Goal: Transaction & Acquisition: Purchase product/service

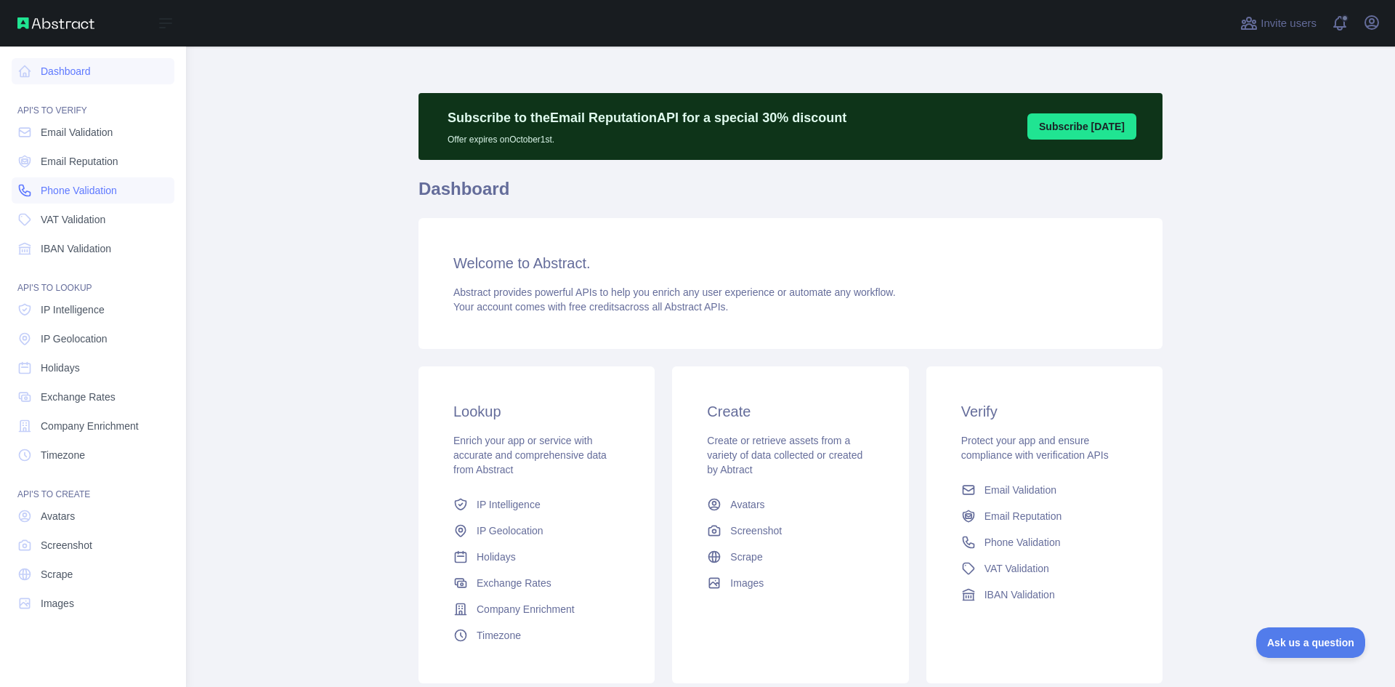
click at [81, 185] on span "Phone Validation" at bounding box center [79, 190] width 76 height 15
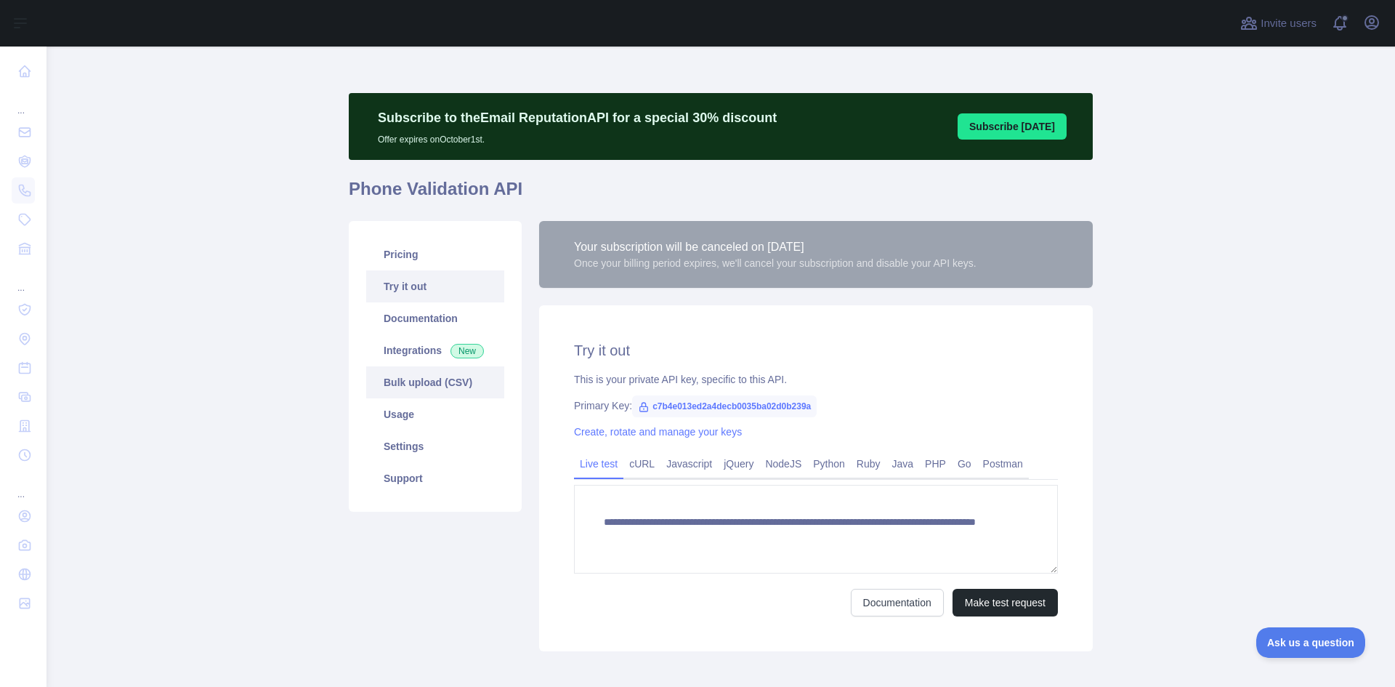
click at [392, 395] on link "Bulk upload (CSV)" at bounding box center [435, 382] width 138 height 32
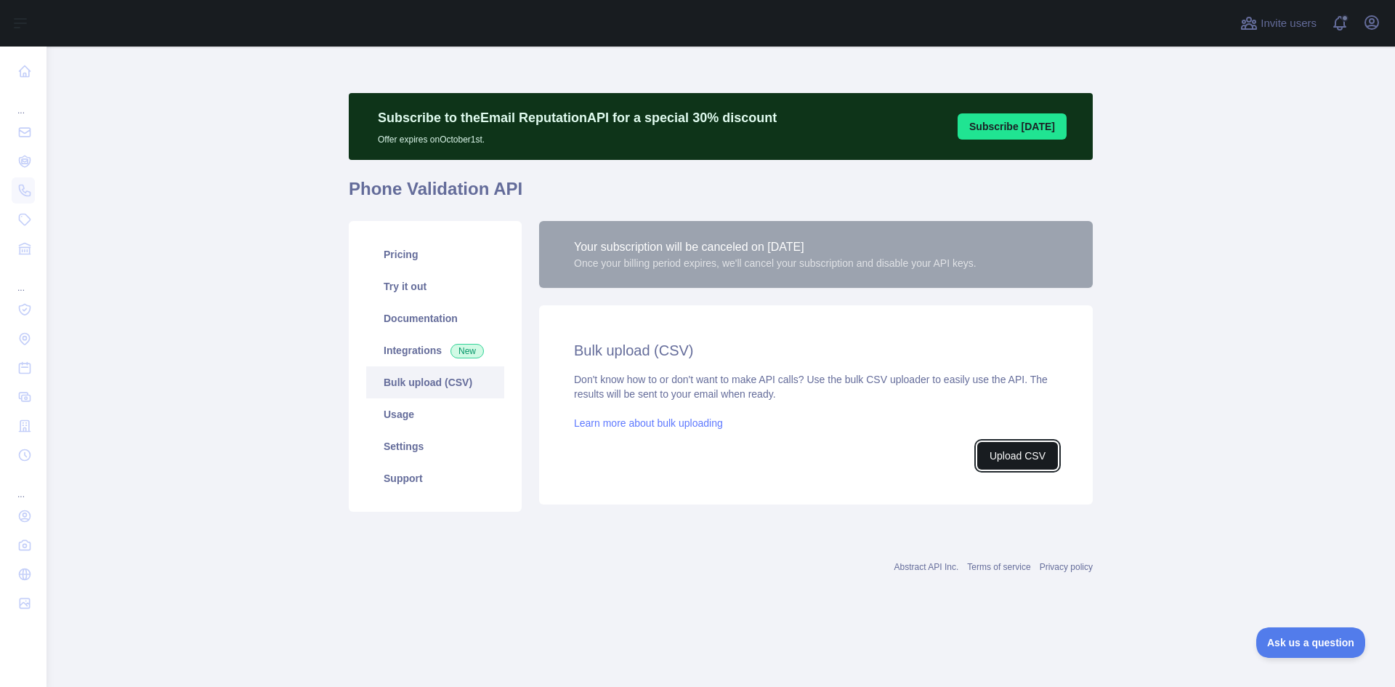
click at [1011, 459] on button "Upload CSV" at bounding box center [1017, 456] width 81 height 28
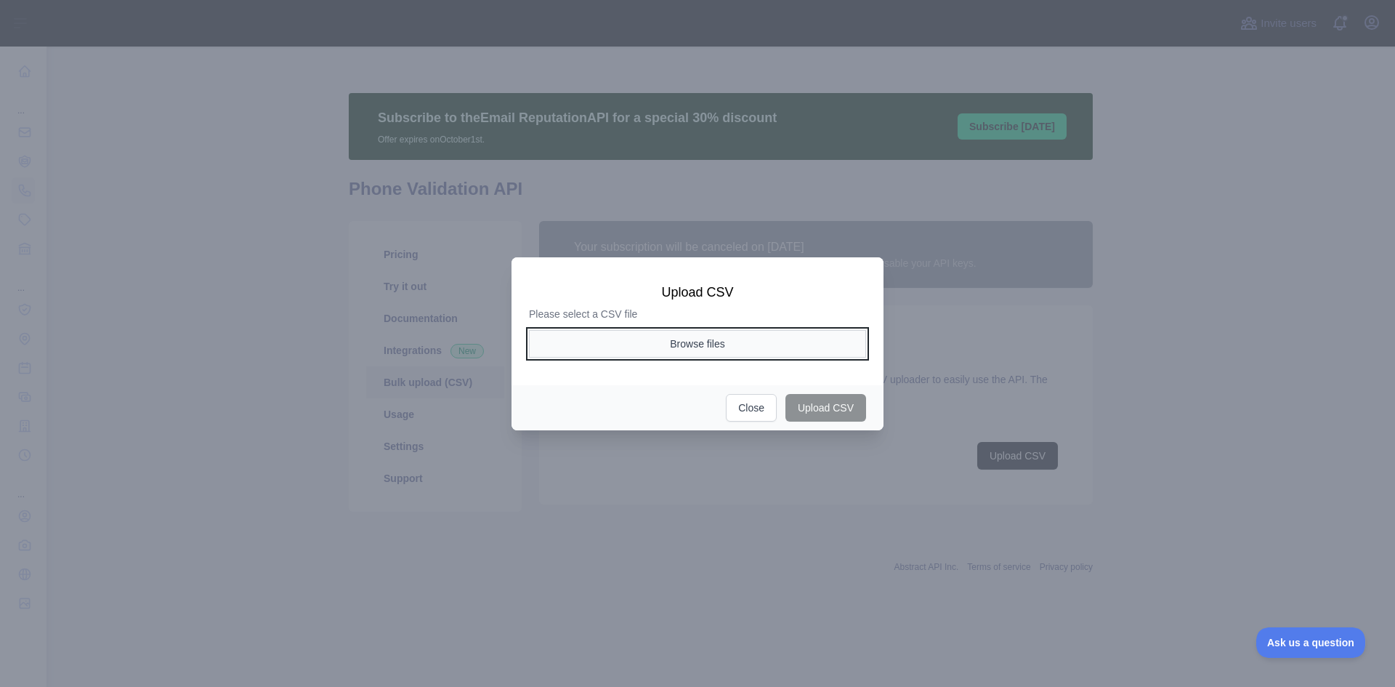
click at [714, 347] on button "Browse files" at bounding box center [697, 344] width 337 height 28
click at [674, 347] on button "Browse files" at bounding box center [697, 344] width 337 height 28
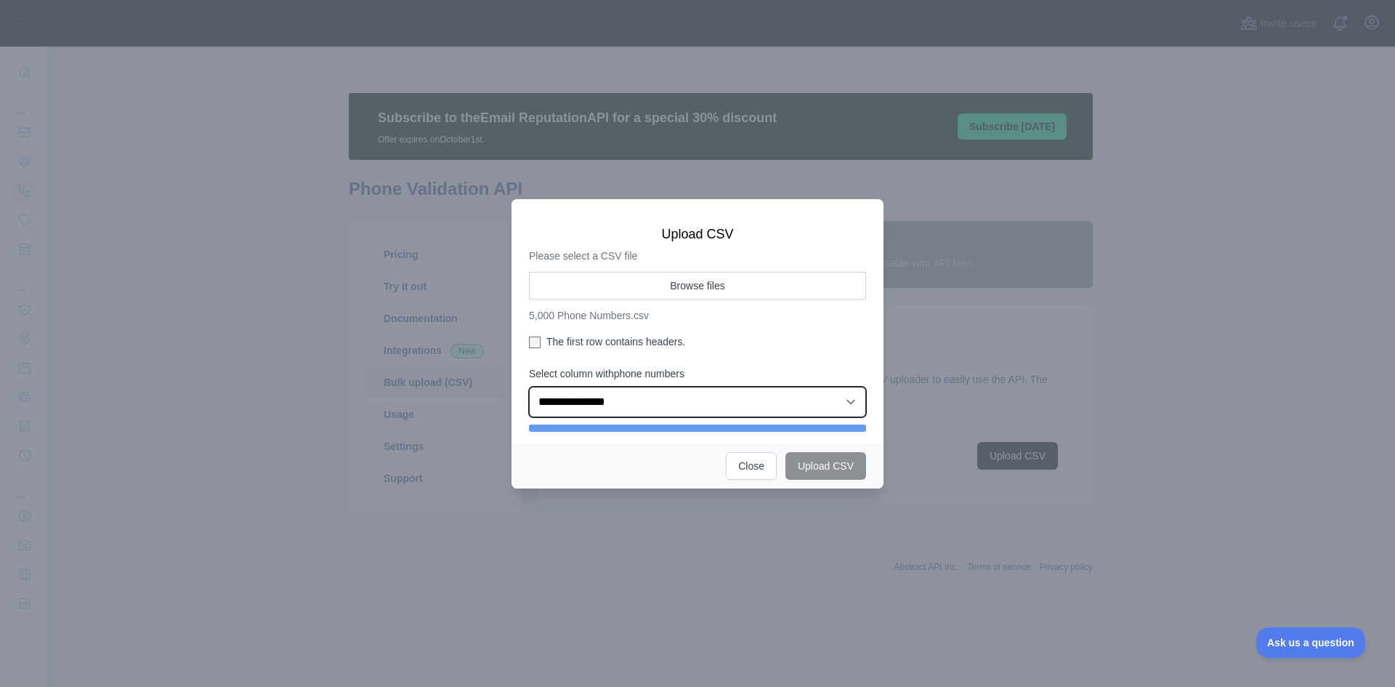
click at [822, 413] on select "**********" at bounding box center [697, 402] width 337 height 31
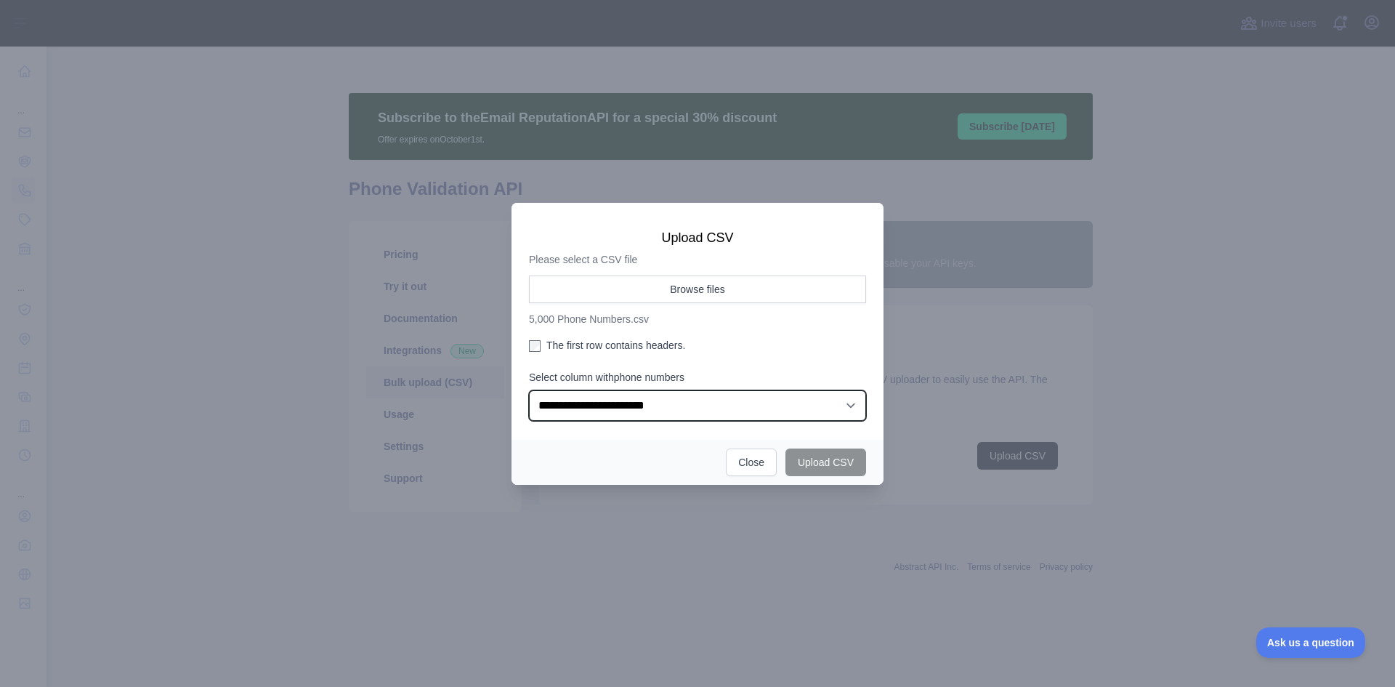
click at [529, 390] on select "**********" at bounding box center [697, 405] width 337 height 31
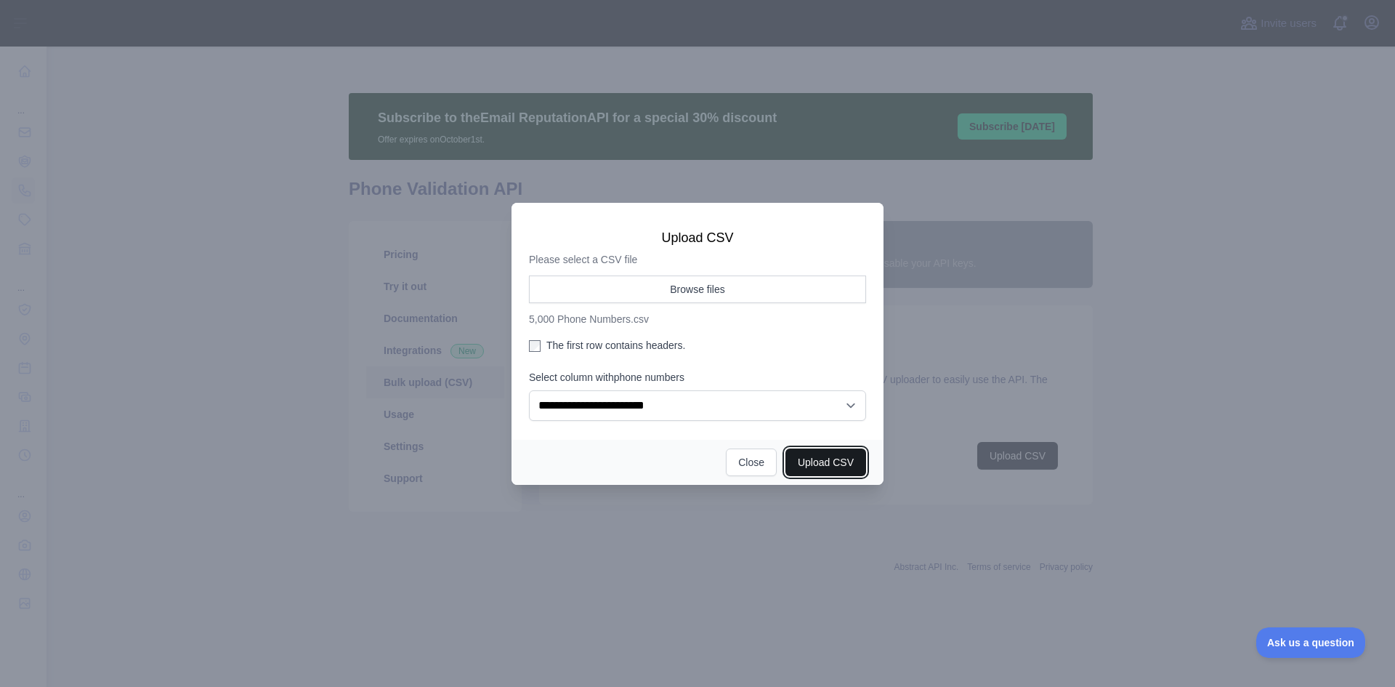
click at [831, 470] on button "Upload CSV" at bounding box center [825, 462] width 81 height 28
select select "**"
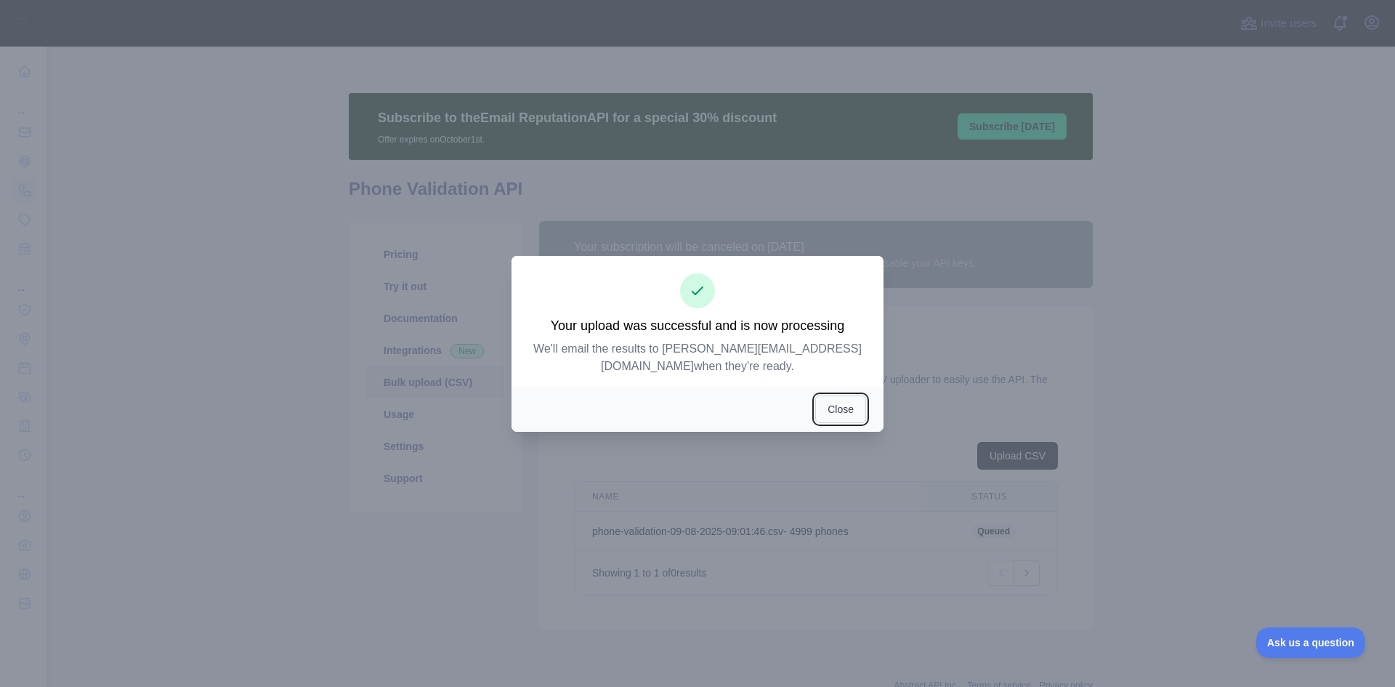
click at [843, 411] on button "Close" at bounding box center [840, 409] width 51 height 28
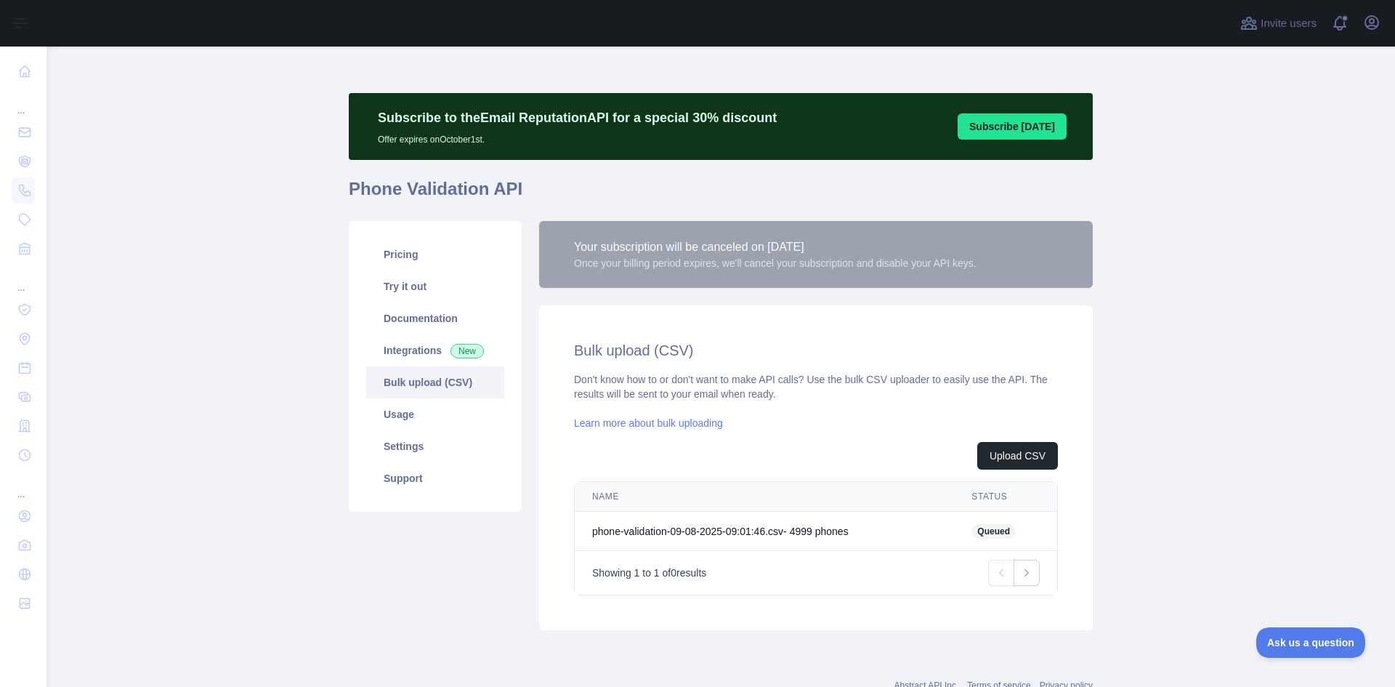
click at [430, 384] on link "Bulk upload (CSV)" at bounding box center [435, 382] width 138 height 32
click at [421, 417] on link "Usage" at bounding box center [435, 414] width 138 height 32
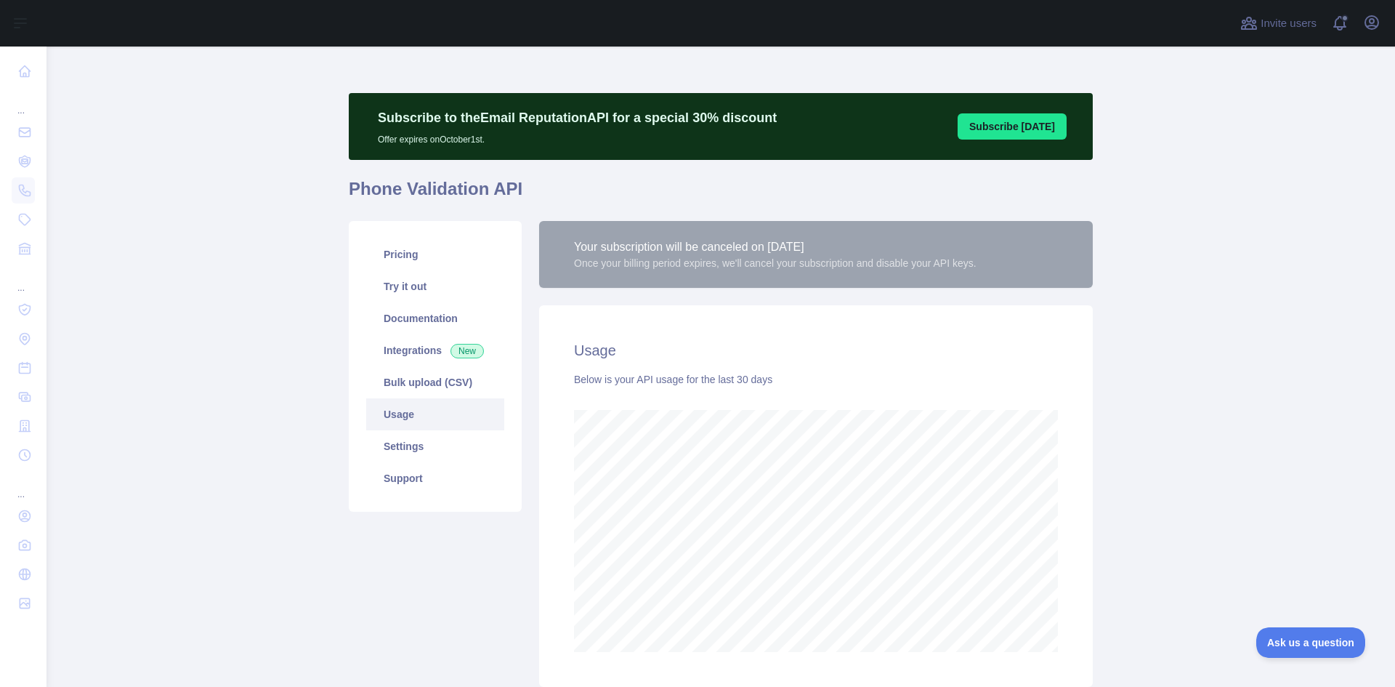
scroll to position [640, 1338]
click at [418, 384] on link "Bulk upload (CSV)" at bounding box center [435, 382] width 138 height 32
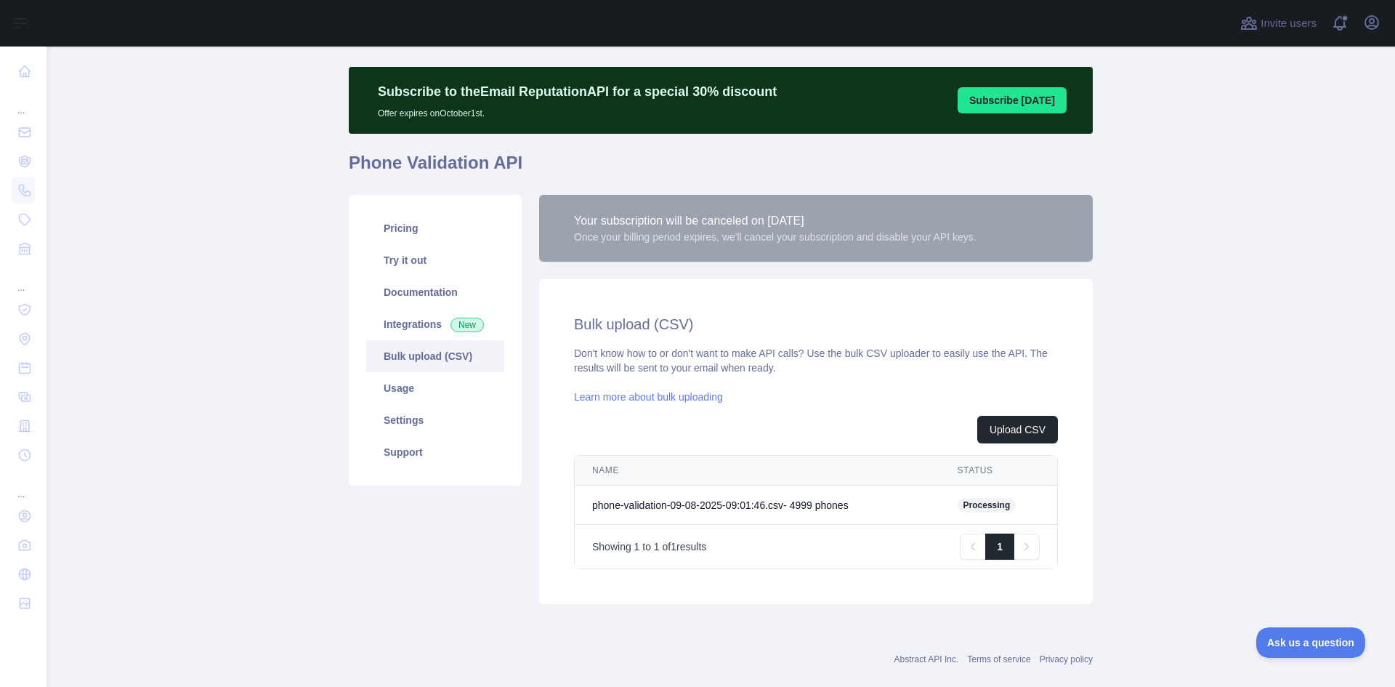
scroll to position [50, 0]
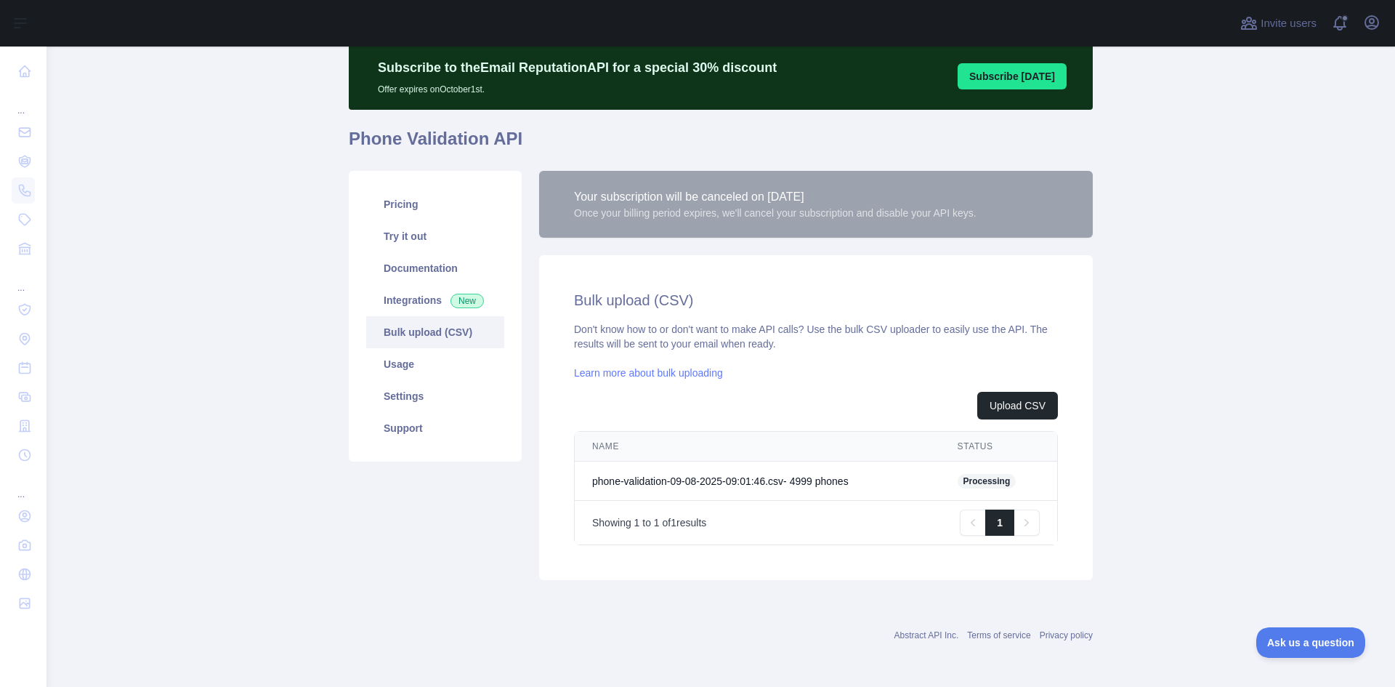
drag, startPoint x: 402, startPoint y: 351, endPoint x: 472, endPoint y: 379, distance: 76.0
click at [403, 351] on link "Usage" at bounding box center [435, 364] width 138 height 32
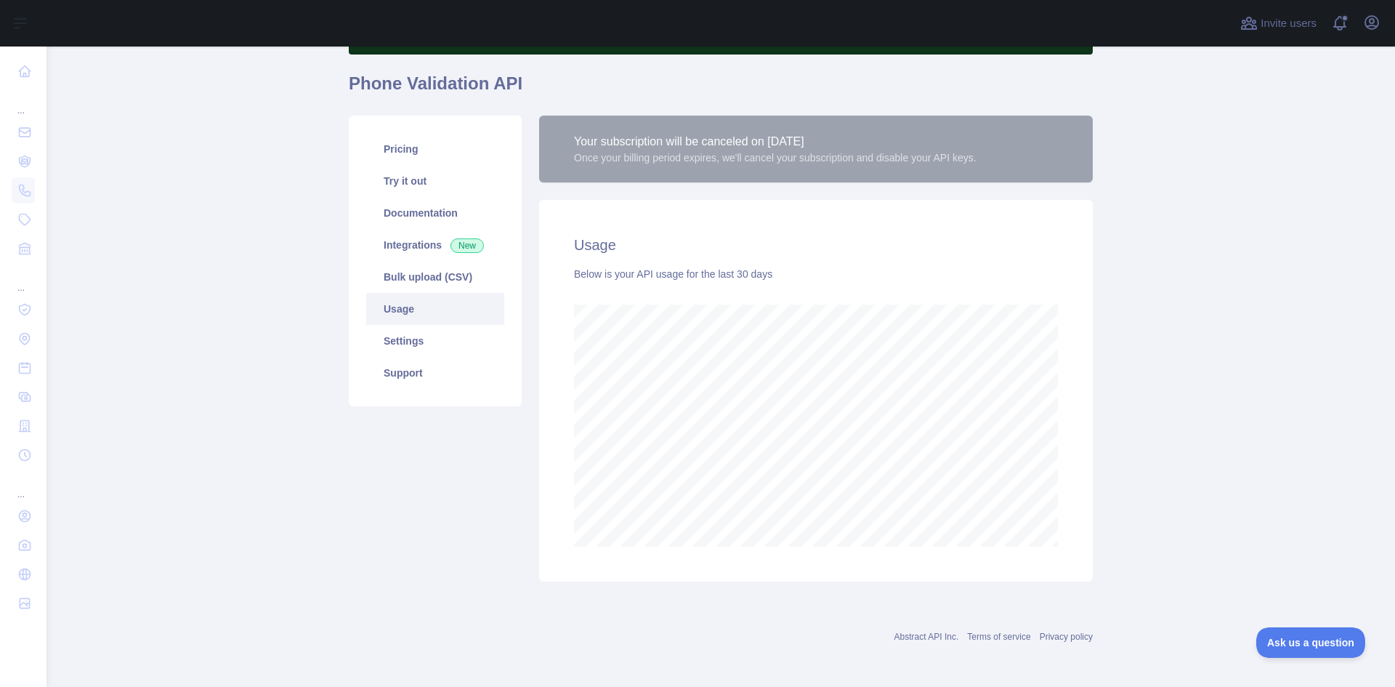
scroll to position [108, 0]
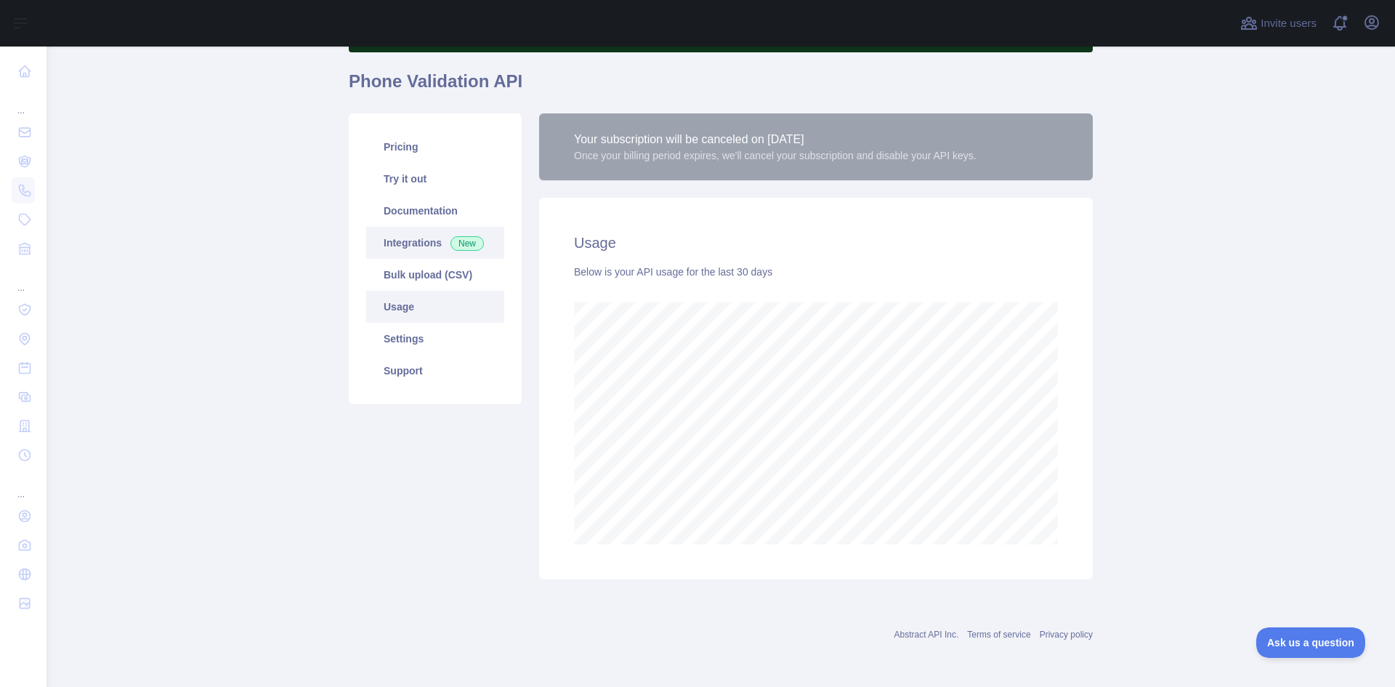
click at [407, 240] on link "Integrations New" at bounding box center [435, 243] width 138 height 32
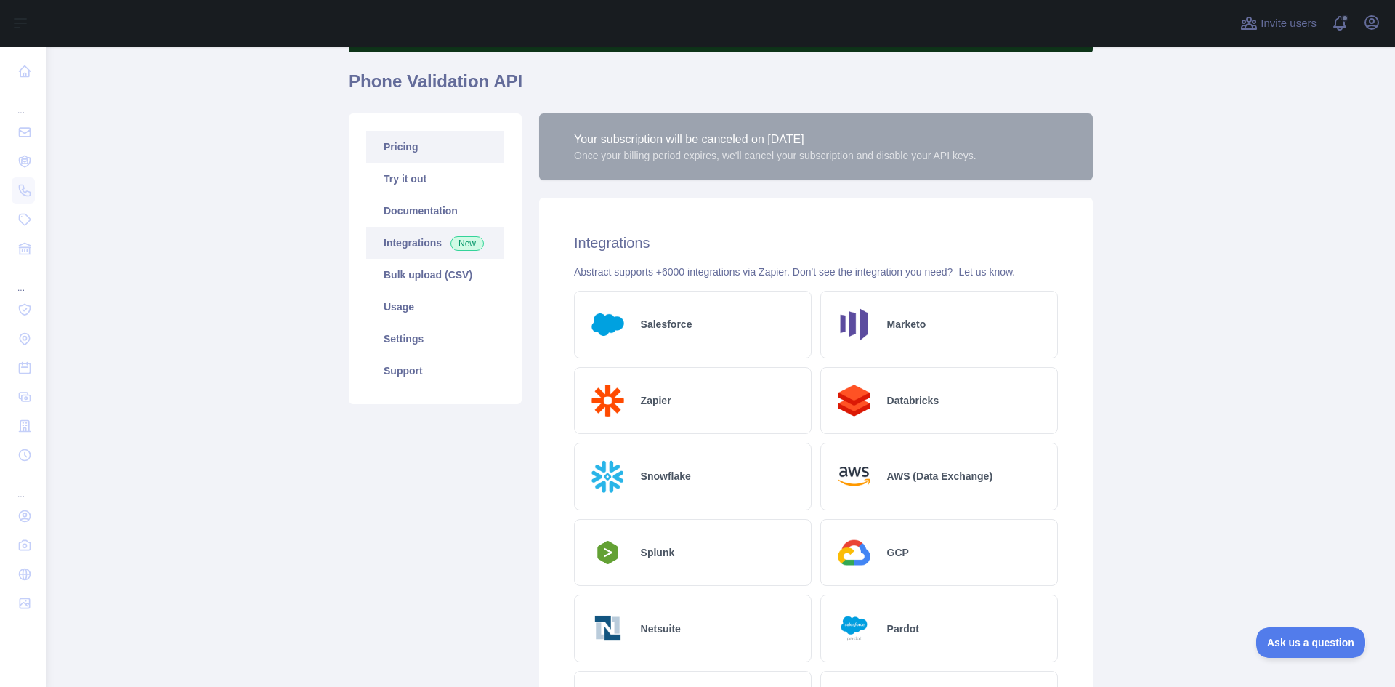
click at [394, 147] on link "Pricing" at bounding box center [435, 147] width 138 height 32
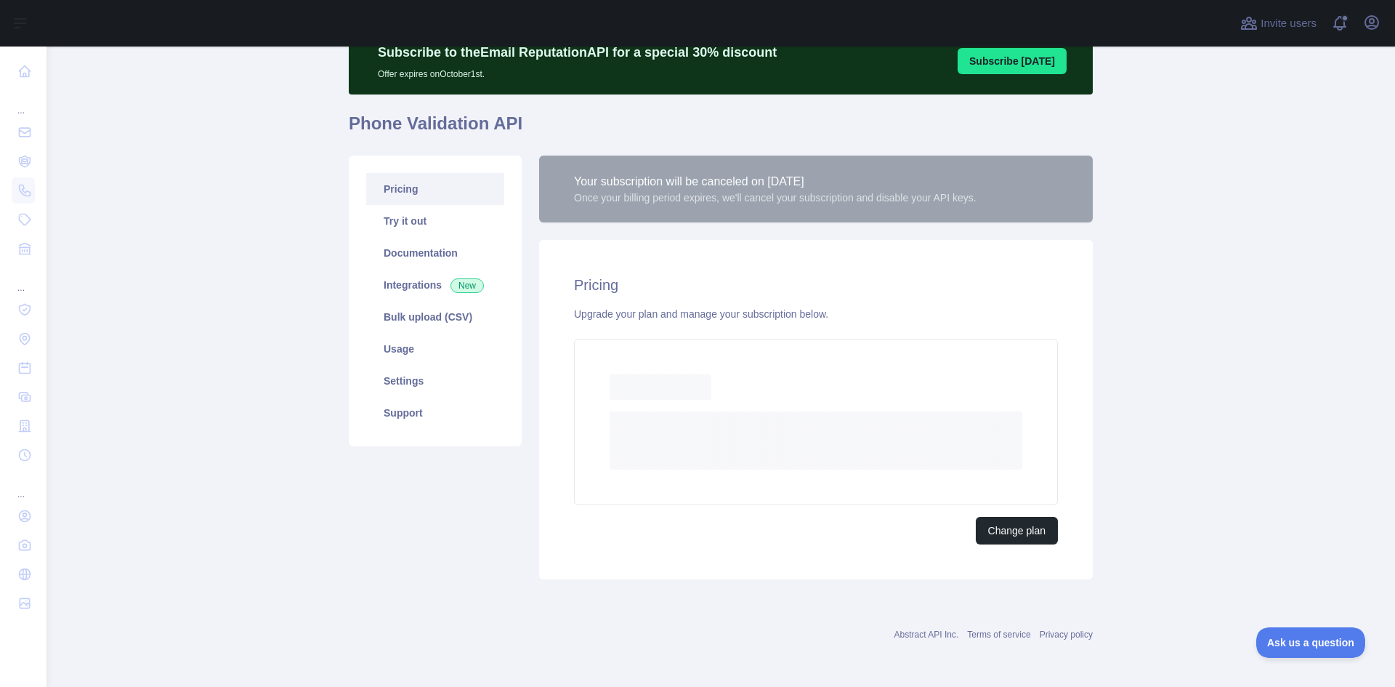
scroll to position [57, 0]
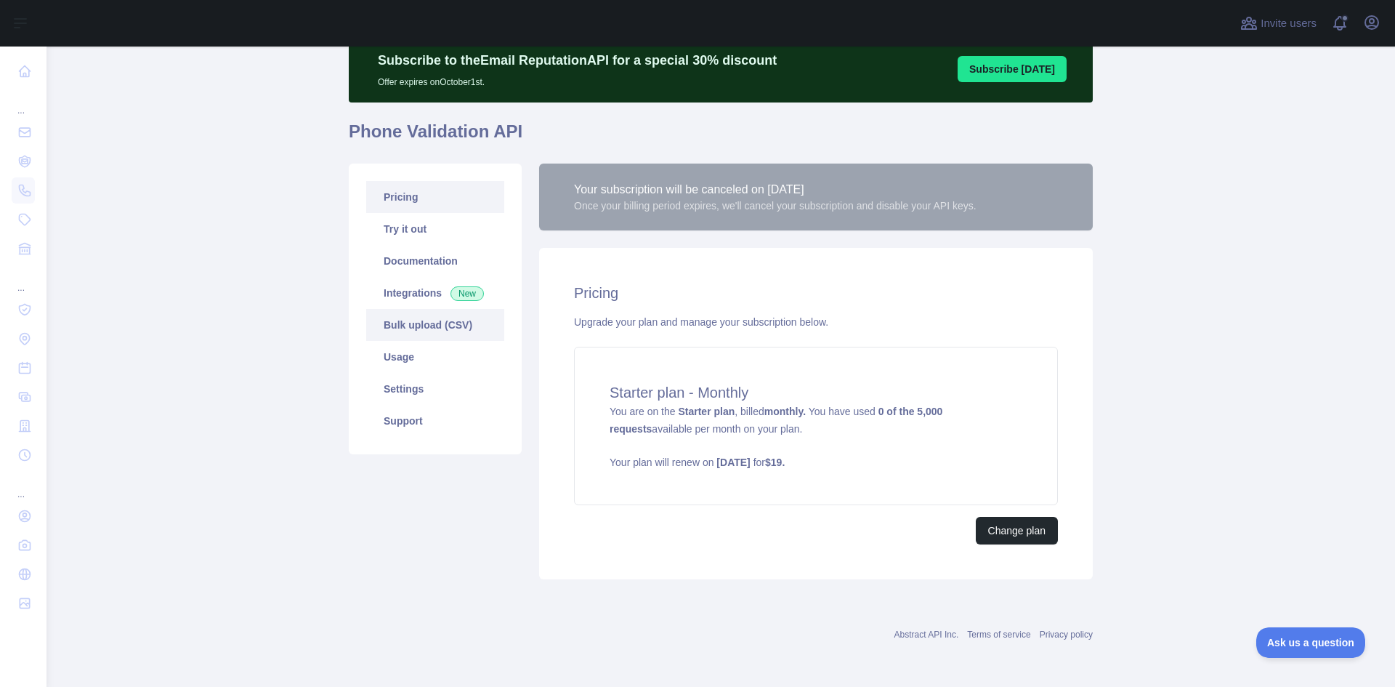
click at [408, 324] on link "Bulk upload (CSV)" at bounding box center [435, 325] width 138 height 32
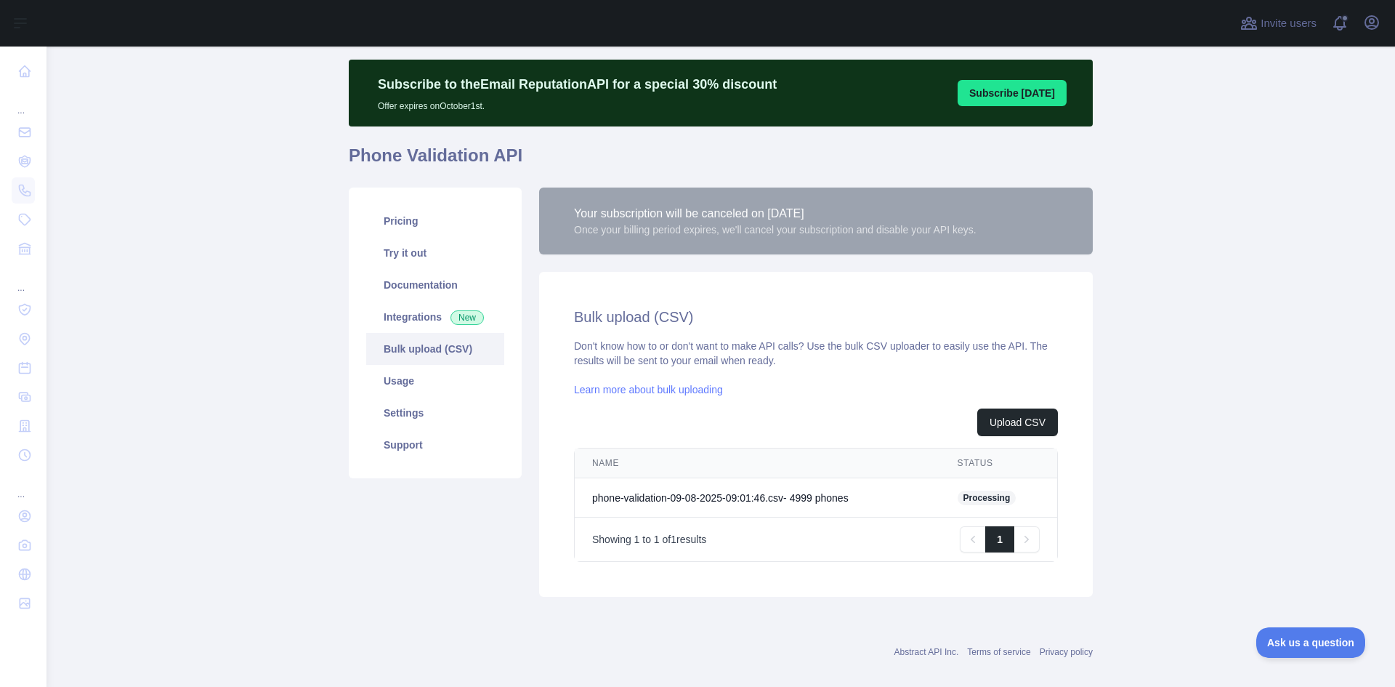
scroll to position [50, 0]
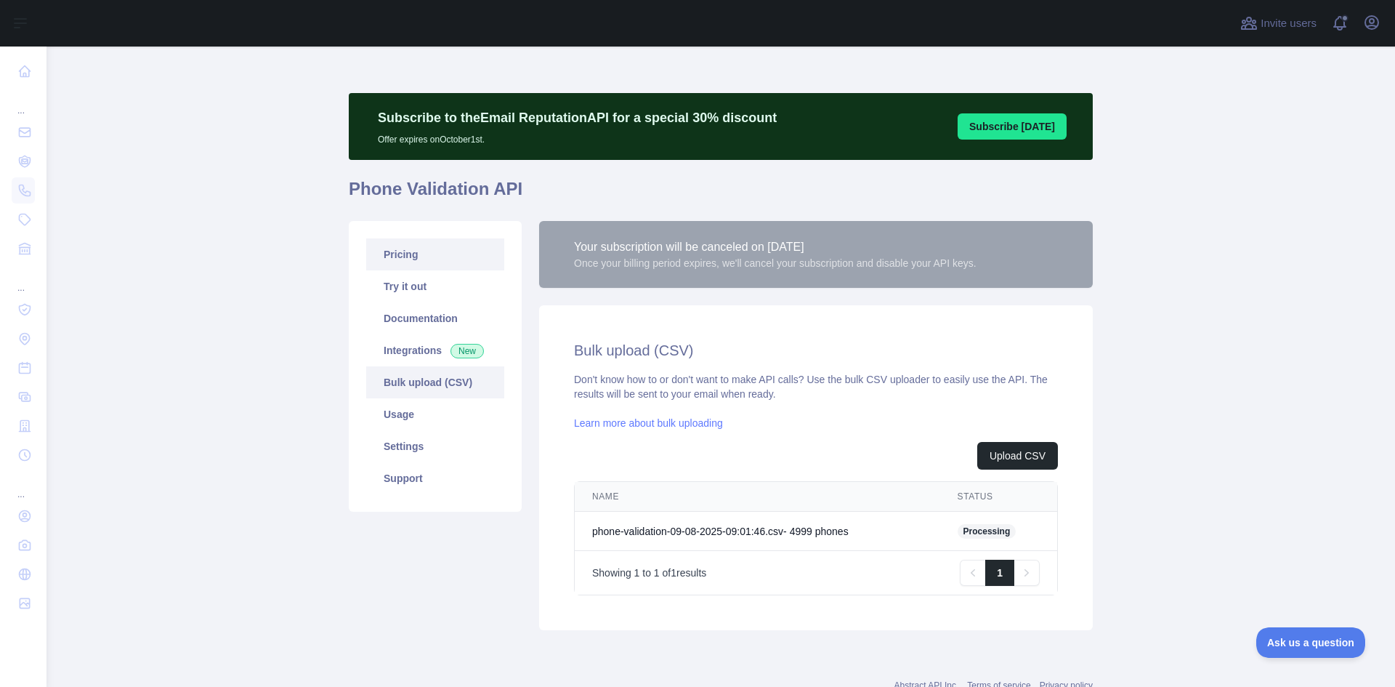
click at [407, 261] on link "Pricing" at bounding box center [435, 254] width 138 height 32
